Goal: Navigation & Orientation: Find specific page/section

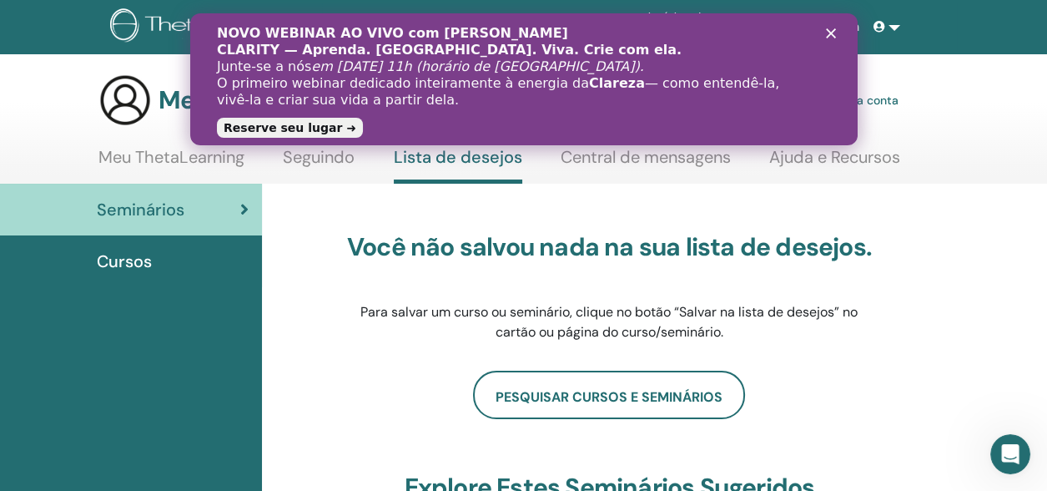
click at [127, 258] on font "Cursos" at bounding box center [124, 261] width 55 height 22
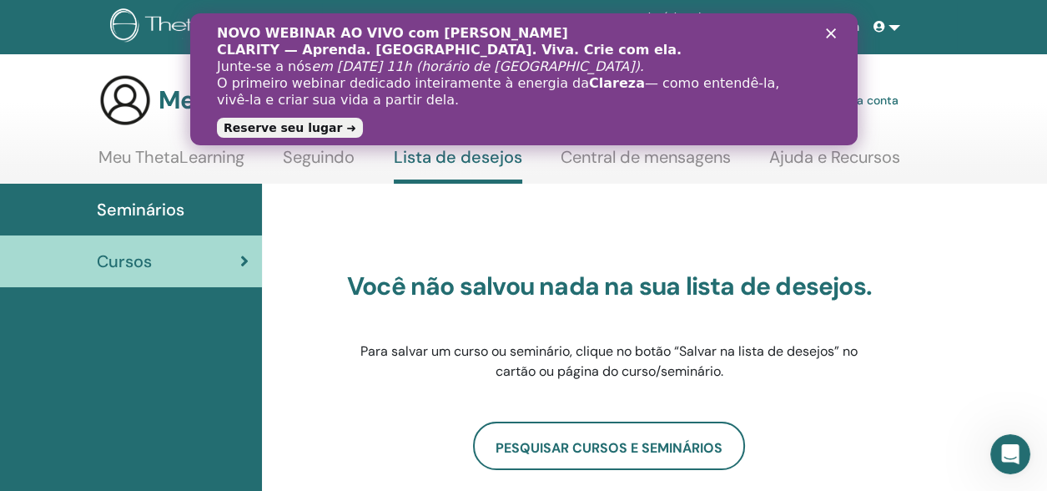
click at [119, 260] on font "Cursos" at bounding box center [124, 261] width 55 height 22
click at [857, 29] on font "Loja" at bounding box center [848, 26] width 24 height 13
click at [130, 204] on font "Seminários" at bounding box center [141, 210] width 88 height 22
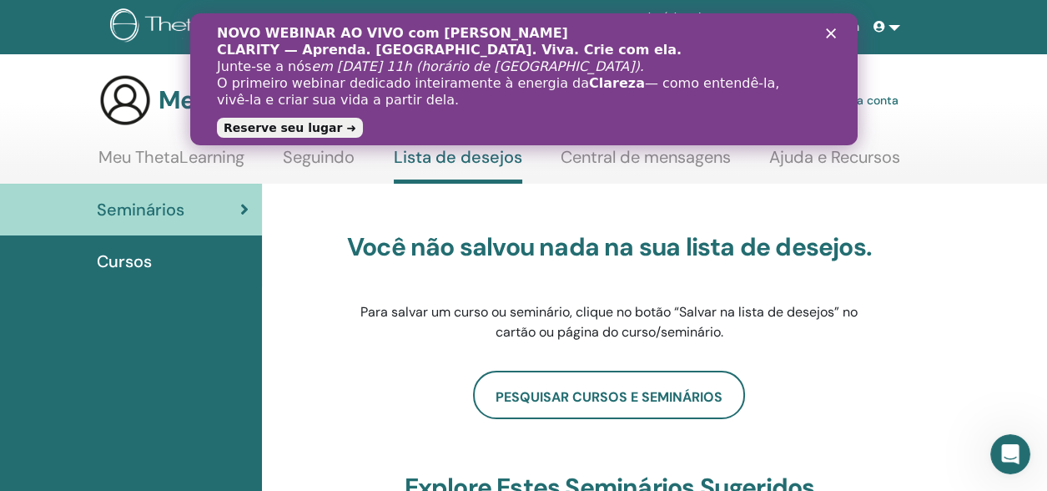
click at [190, 159] on font "Meu ThetaLearning" at bounding box center [171, 157] width 146 height 22
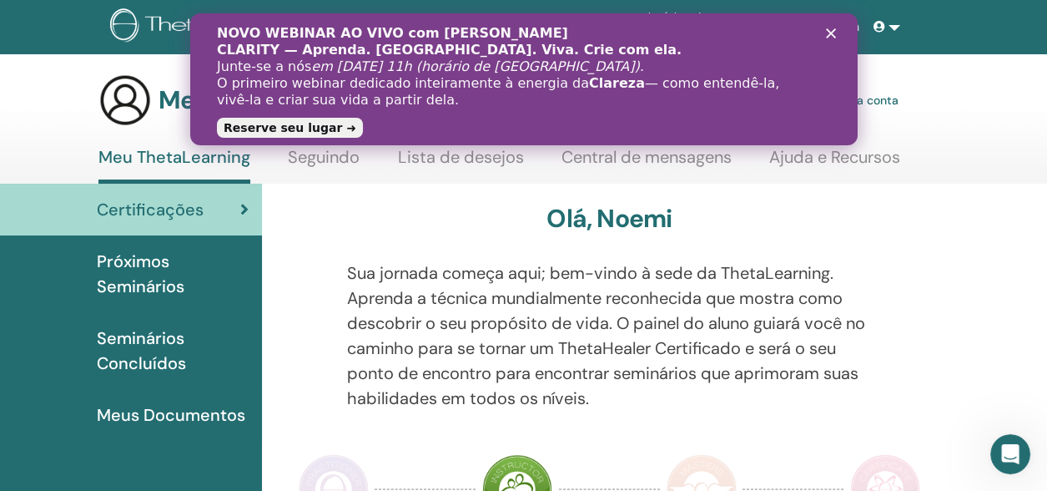
click at [139, 361] on font "Seminários Concluídos" at bounding box center [141, 350] width 89 height 47
